Goal: Information Seeking & Learning: Learn about a topic

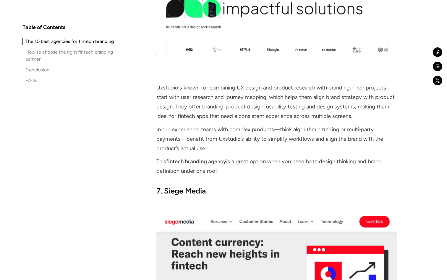
scroll to position [2133, 0]
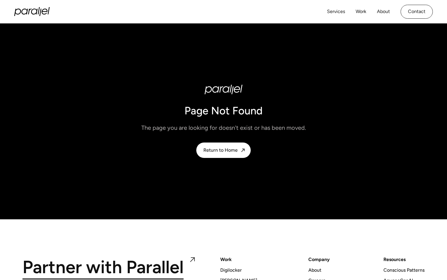
scroll to position [92, 0]
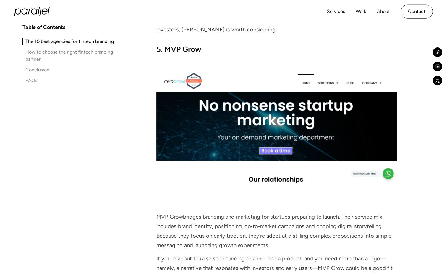
scroll to position [1625, 0]
